Goal: Information Seeking & Learning: Learn about a topic

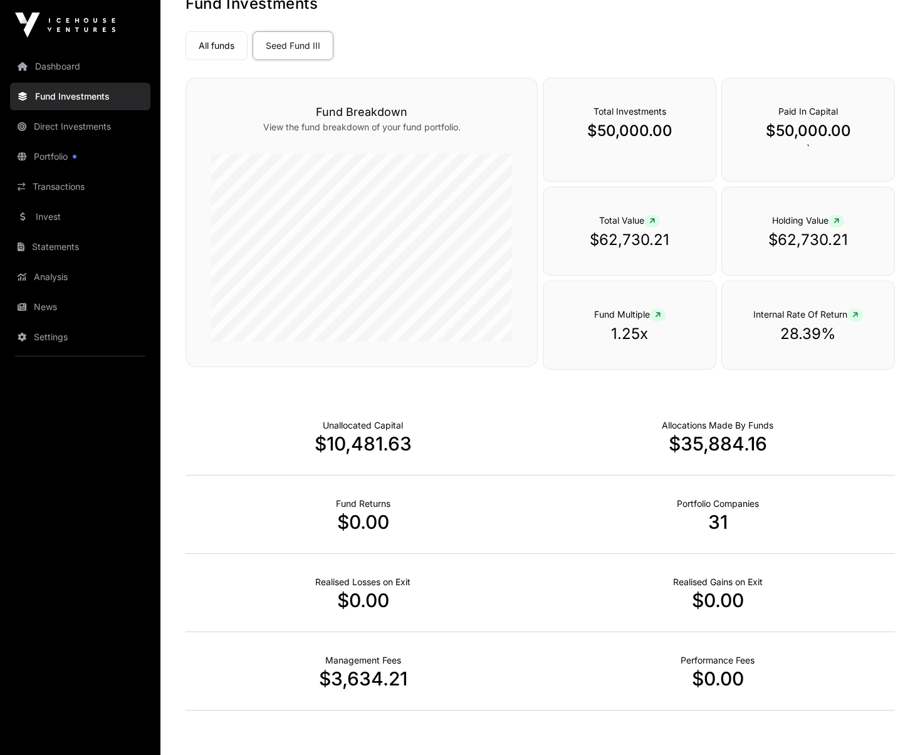
scroll to position [81, 0]
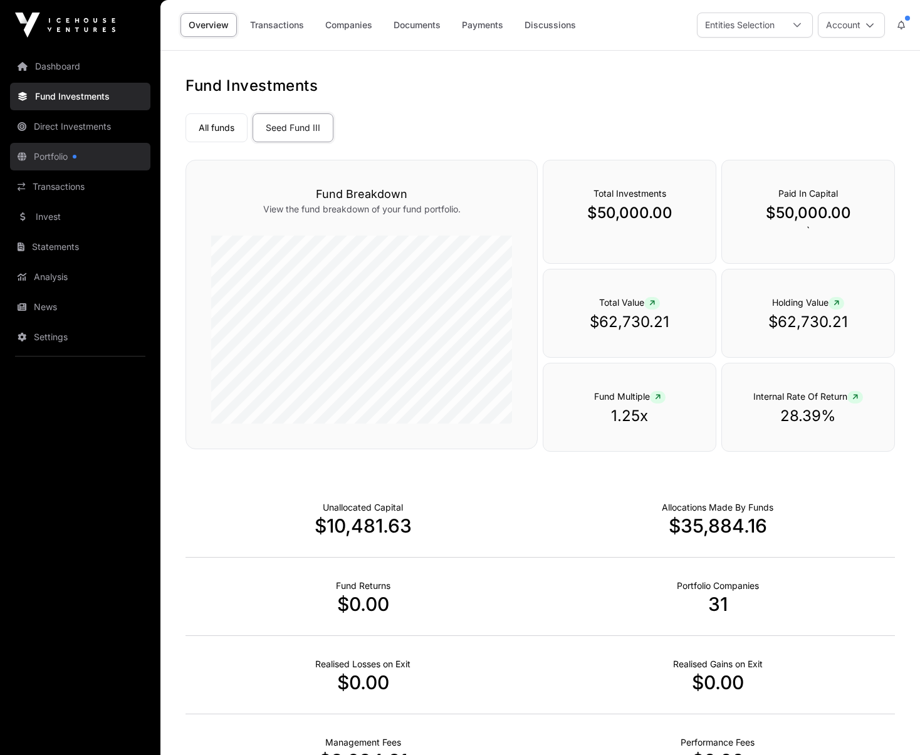
click at [53, 158] on link "Portfolio" at bounding box center [80, 157] width 140 height 28
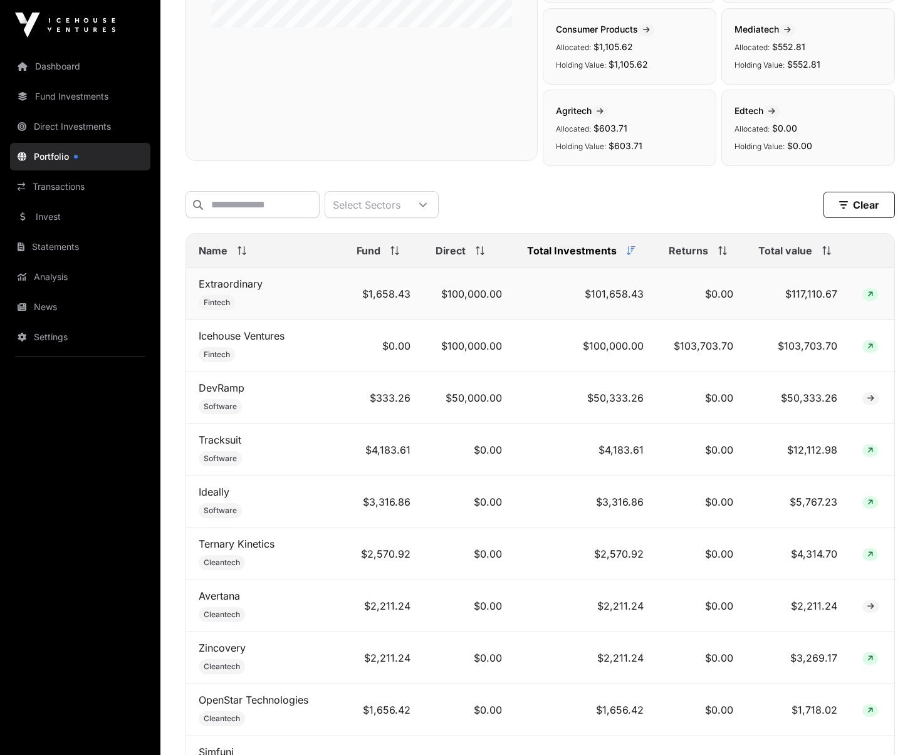
scroll to position [354, 0]
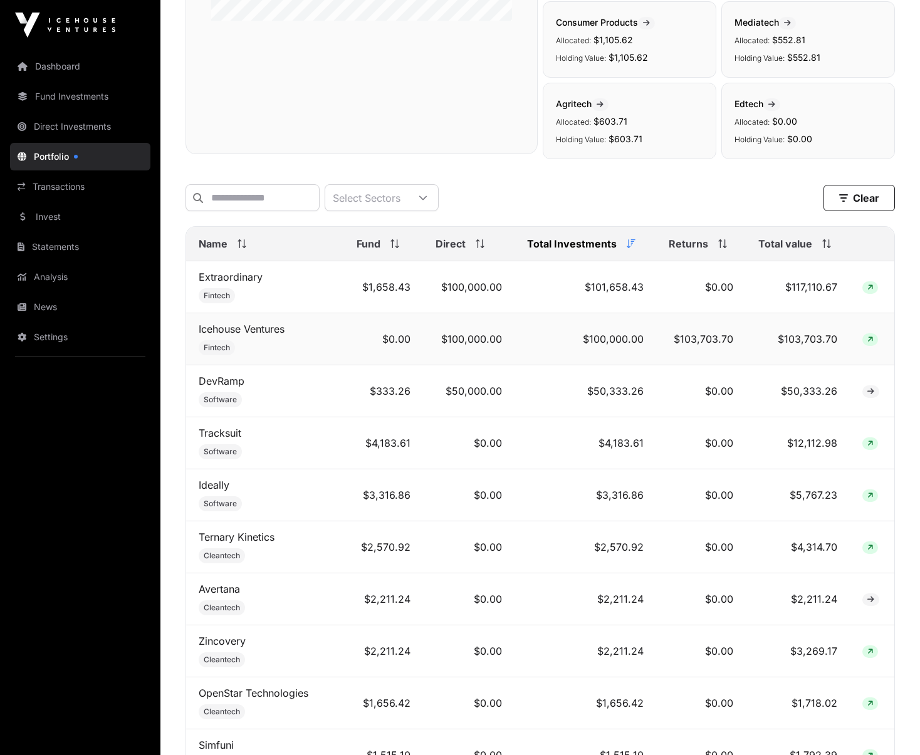
click at [415, 345] on td "$0.00" at bounding box center [383, 339] width 79 height 52
click at [487, 337] on td "$100,000.00" at bounding box center [468, 339] width 91 height 52
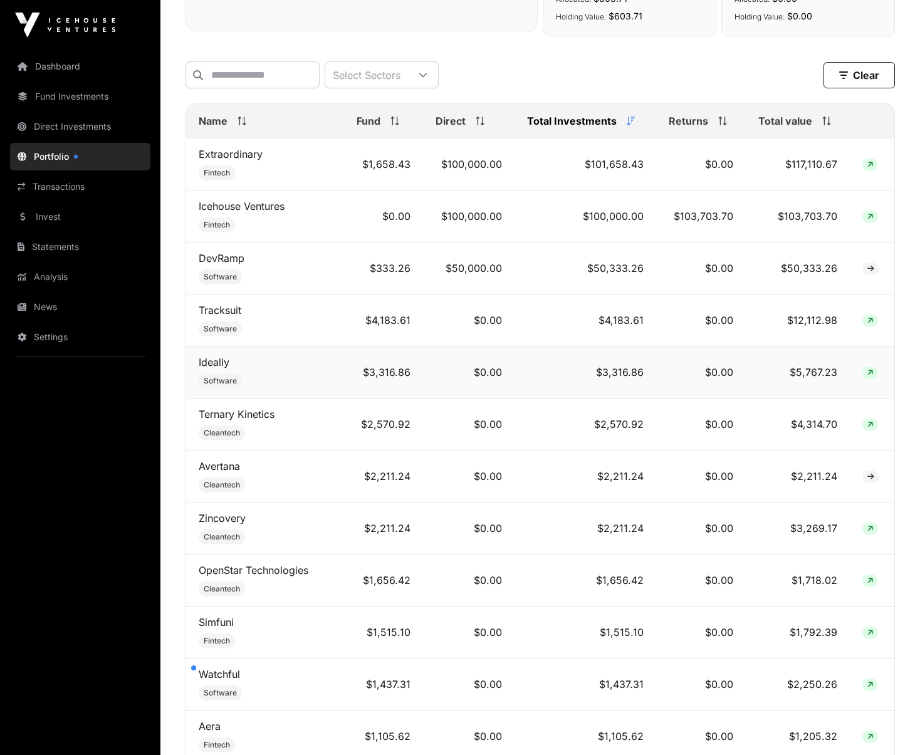
scroll to position [475, 0]
click at [388, 167] on td "$1,658.43" at bounding box center [383, 166] width 79 height 52
click at [867, 164] on icon at bounding box center [870, 166] width 6 height 8
click at [869, 168] on icon at bounding box center [870, 166] width 6 height 8
click at [237, 160] on link "Extraordinary" at bounding box center [231, 155] width 64 height 13
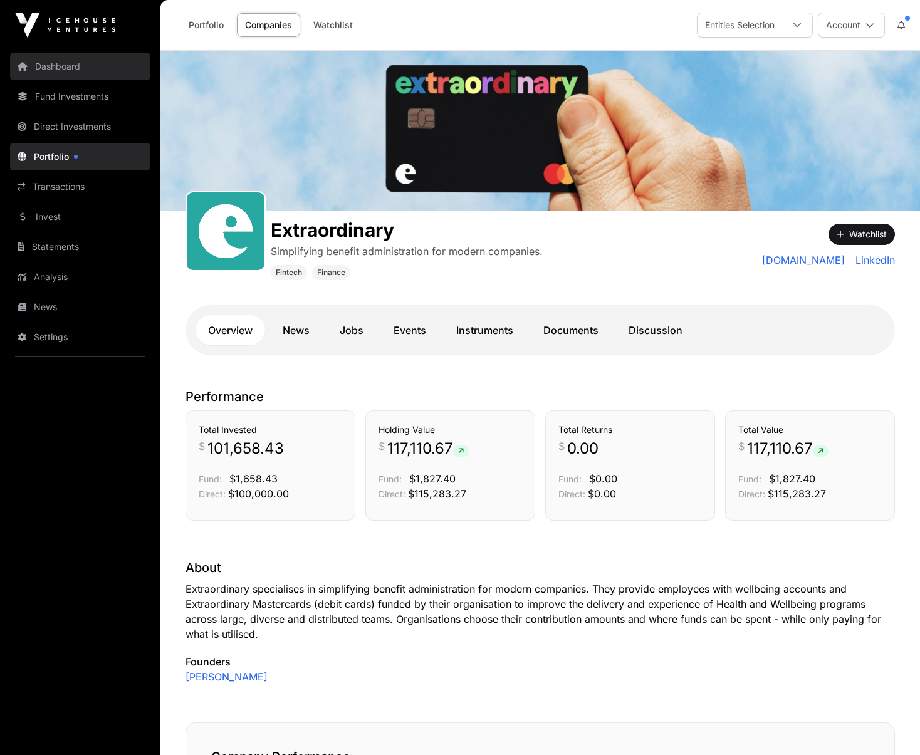
click at [53, 75] on link "Dashboard" at bounding box center [80, 67] width 140 height 28
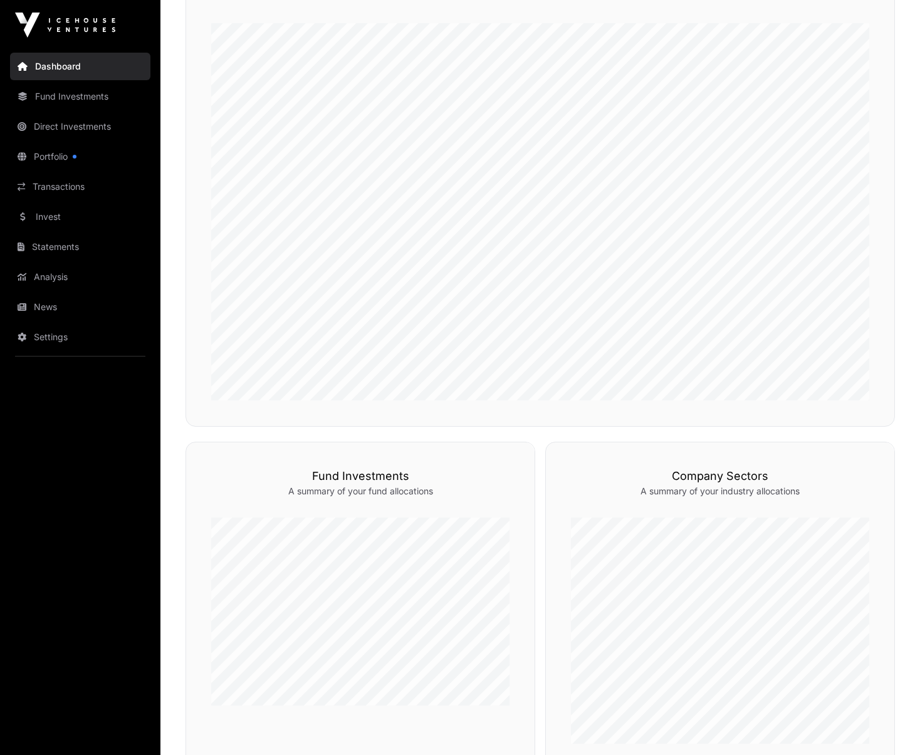
scroll to position [556, 0]
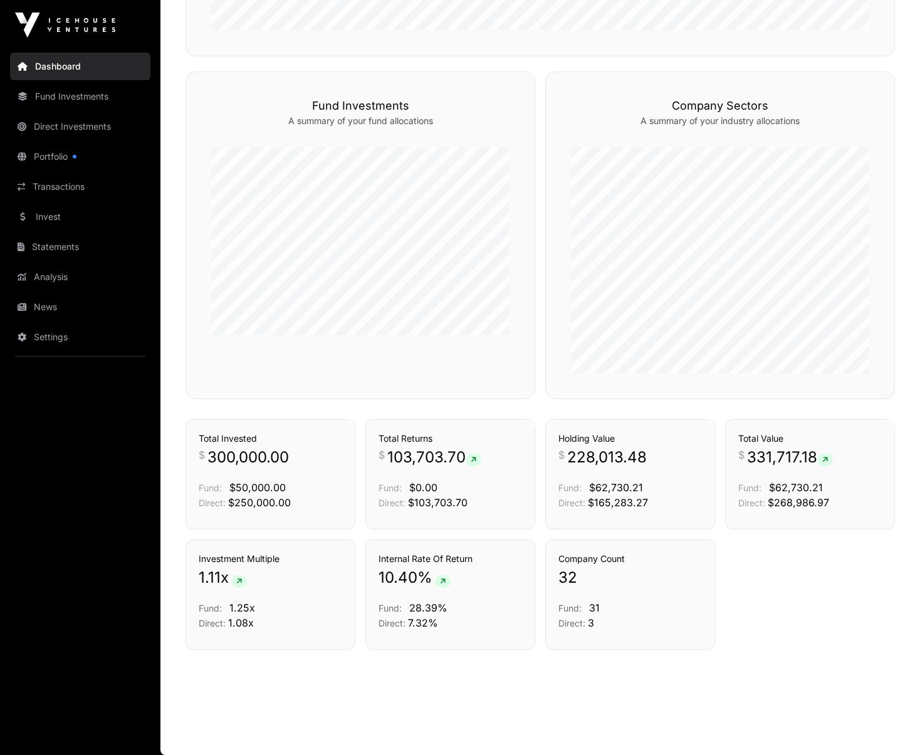
click at [412, 612] on span "28.39%" at bounding box center [428, 607] width 38 height 13
click at [442, 579] on icon at bounding box center [443, 582] width 6 height 8
click at [442, 578] on icon at bounding box center [443, 582] width 6 height 8
